Goal: Find specific page/section

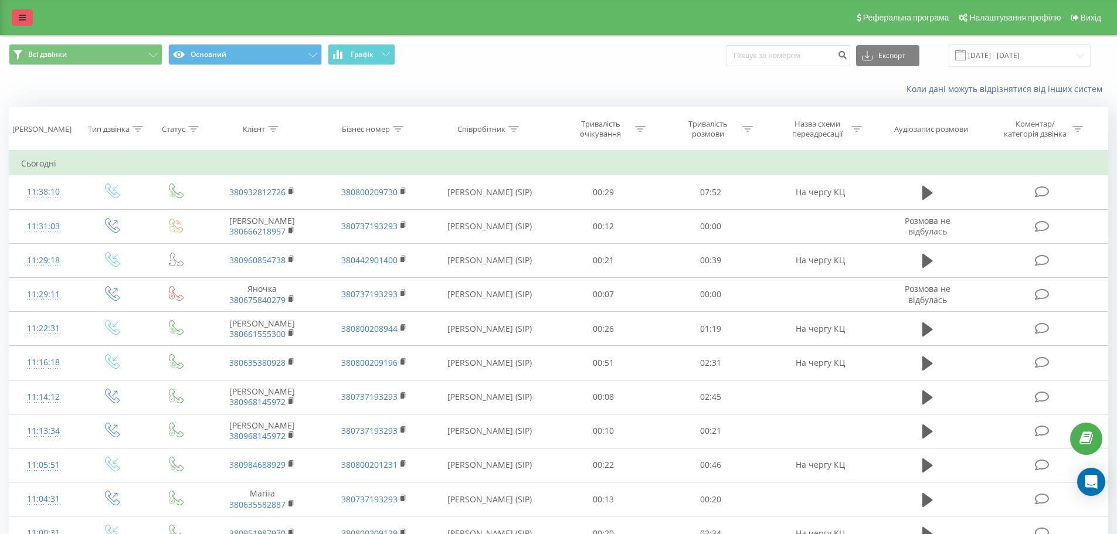
click at [21, 21] on icon at bounding box center [22, 17] width 7 height 8
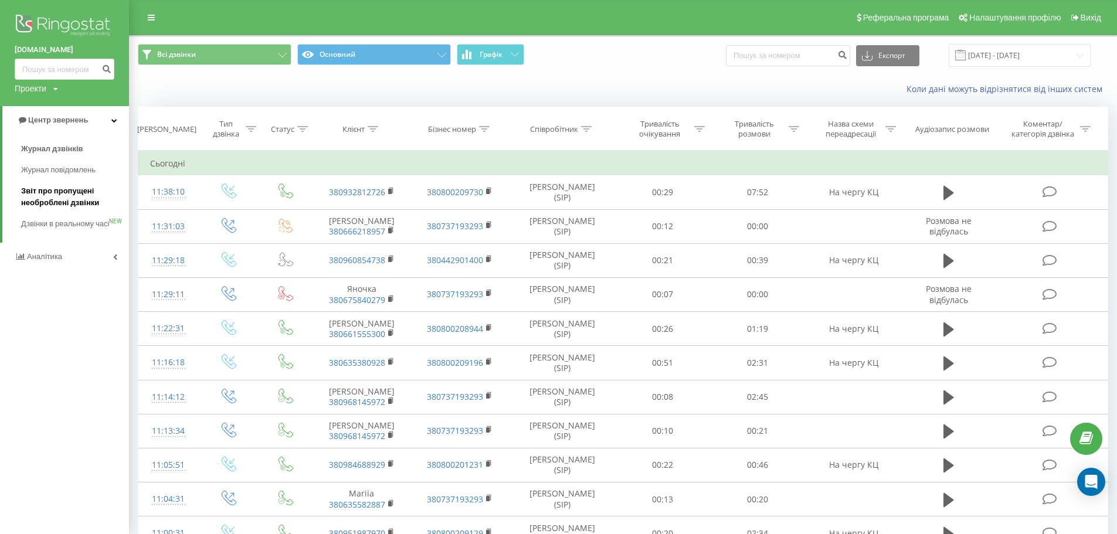
click at [55, 193] on span "Звіт про пропущені необроблені дзвінки" at bounding box center [72, 196] width 102 height 23
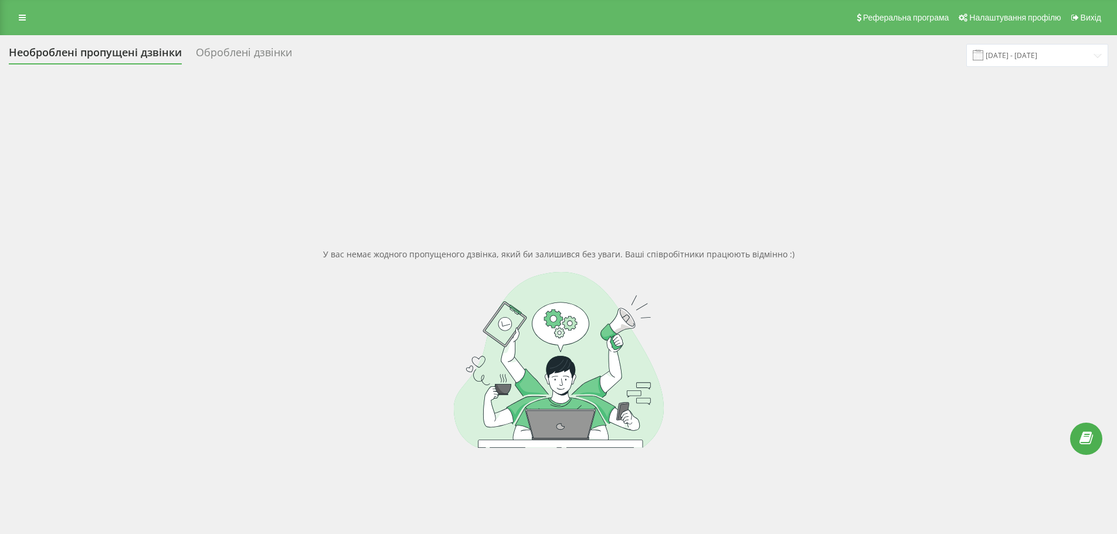
click at [11, 18] on div "Реферальна програма Налаштування профілю Вихід" at bounding box center [558, 17] width 1117 height 35
click at [20, 21] on icon at bounding box center [22, 17] width 7 height 8
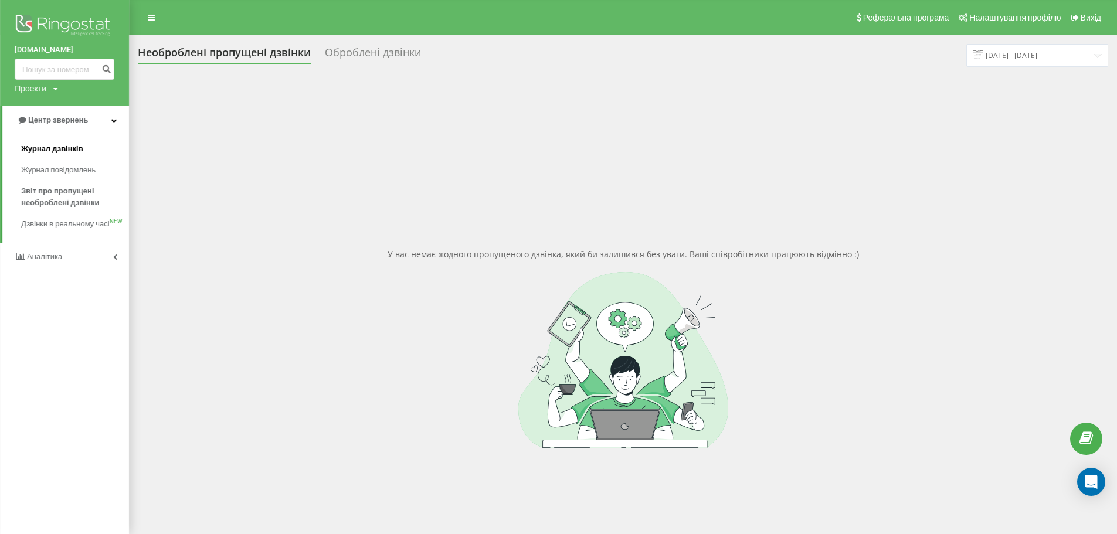
click at [49, 144] on span "Журнал дзвінків" at bounding box center [52, 149] width 62 height 12
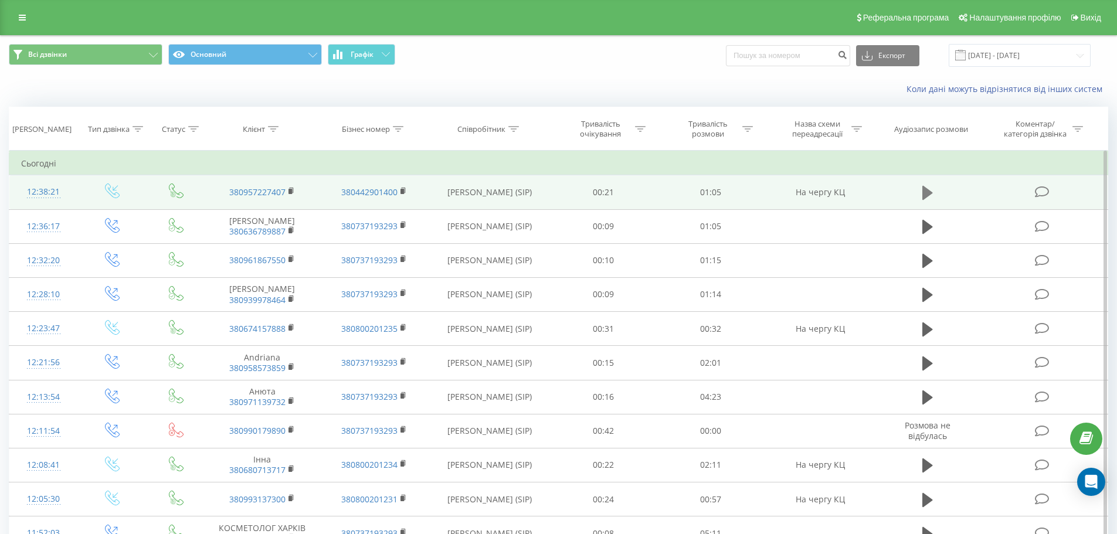
click at [929, 191] on icon at bounding box center [927, 193] width 11 height 14
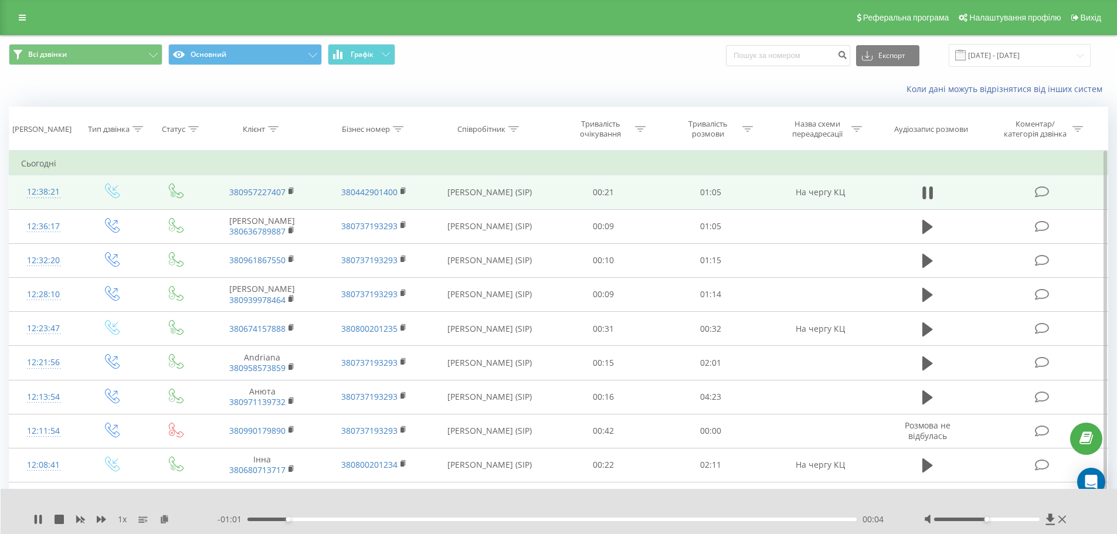
click at [997, 521] on div at bounding box center [987, 520] width 106 height 4
click at [1008, 514] on div at bounding box center [996, 520] width 145 height 12
click at [38, 521] on icon at bounding box center [37, 519] width 9 height 9
click at [28, 23] on link at bounding box center [22, 17] width 21 height 16
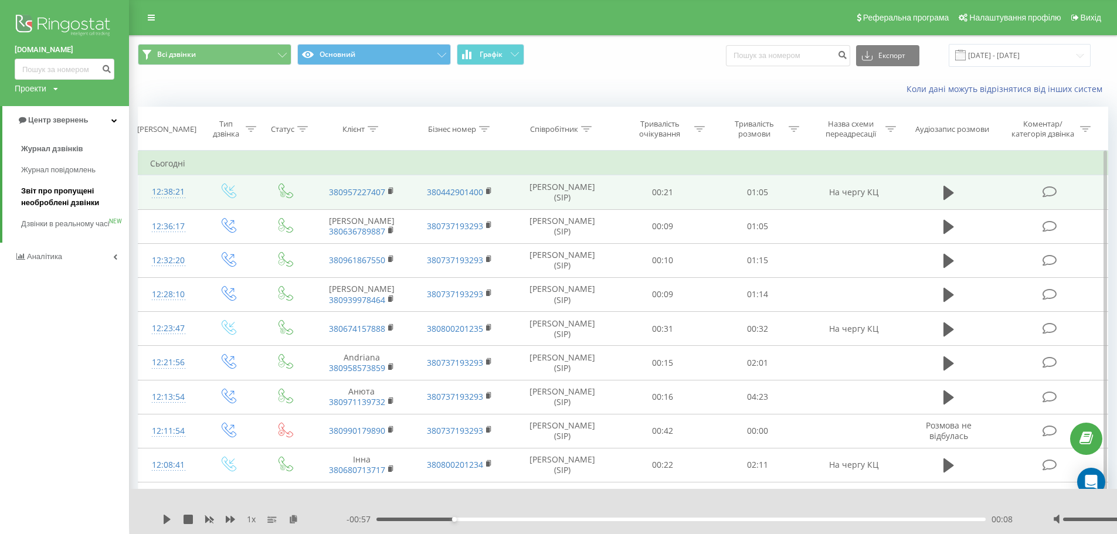
click at [59, 189] on span "Звіт про пропущені необроблені дзвінки" at bounding box center [72, 196] width 102 height 23
